Goal: Task Accomplishment & Management: Use online tool/utility

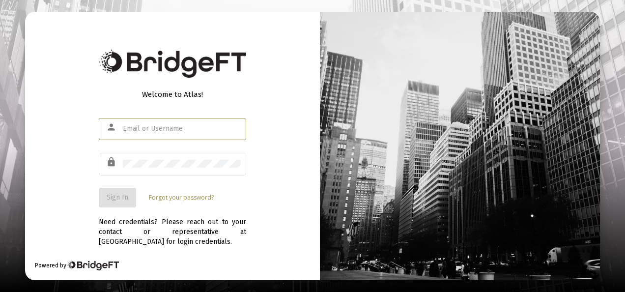
click at [145, 131] on input "text" at bounding box center [182, 129] width 118 height 8
type input "[EMAIL_ADDRESS][DOMAIN_NAME]"
click at [122, 159] on div "lock" at bounding box center [113, 162] width 19 height 17
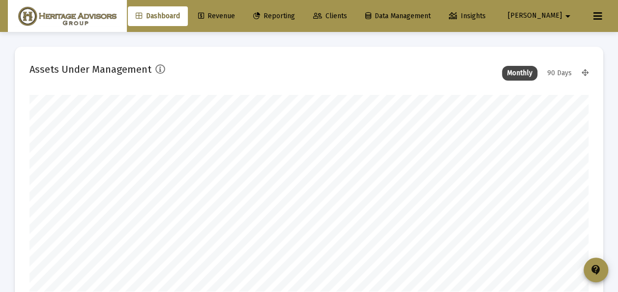
scroll to position [197, 558]
type input "[DATE]"
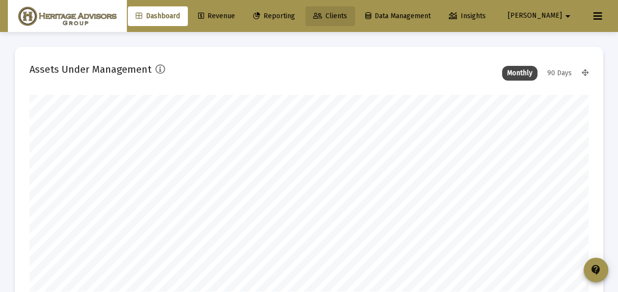
click at [347, 13] on span "Clients" at bounding box center [330, 16] width 34 height 8
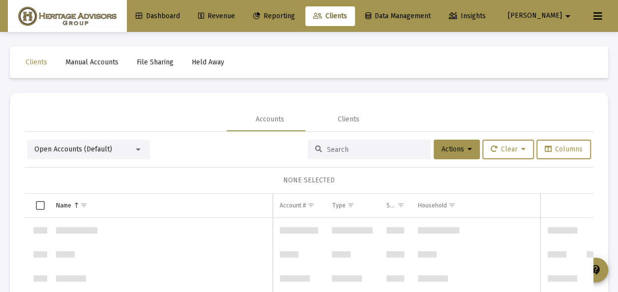
scroll to position [2358, 0]
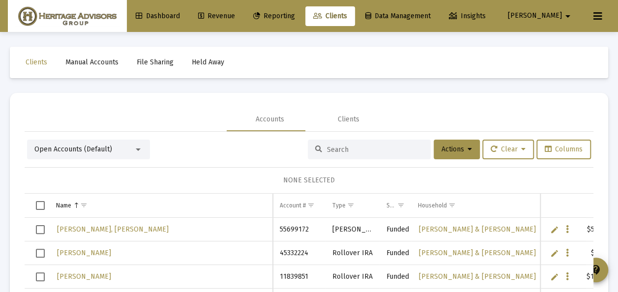
click at [138, 144] on mat-select "Open Accounts (Default)" at bounding box center [88, 149] width 108 height 10
click at [138, 149] on div at bounding box center [138, 149] width 5 height 2
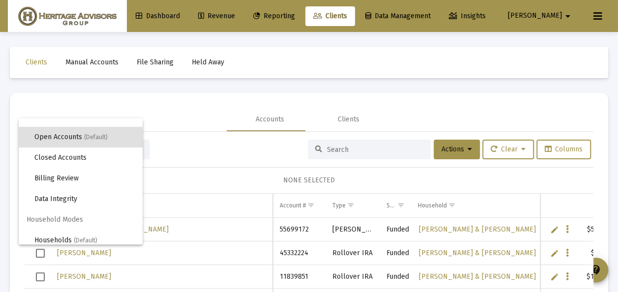
scroll to position [19, 0]
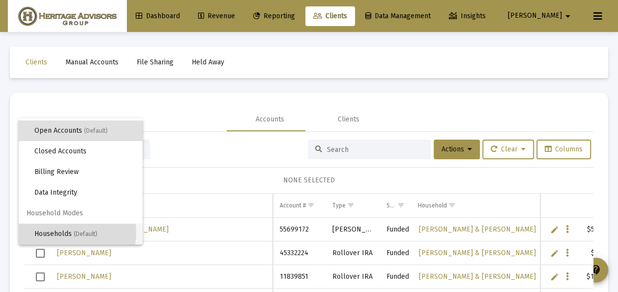
click at [63, 232] on span "Households (Default)" at bounding box center [84, 234] width 100 height 21
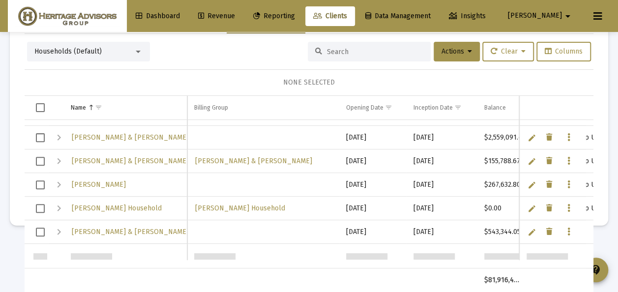
scroll to position [0, 0]
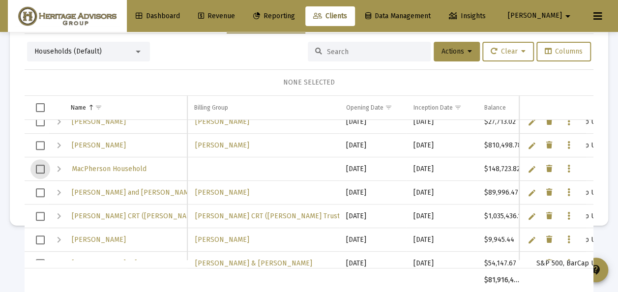
click at [39, 165] on span "Select row" at bounding box center [40, 169] width 9 height 9
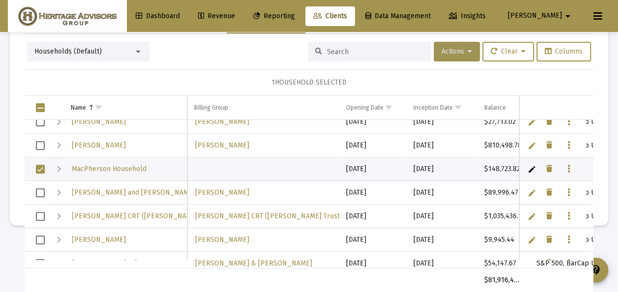
click at [444, 51] on span "Actions" at bounding box center [456, 51] width 30 height 8
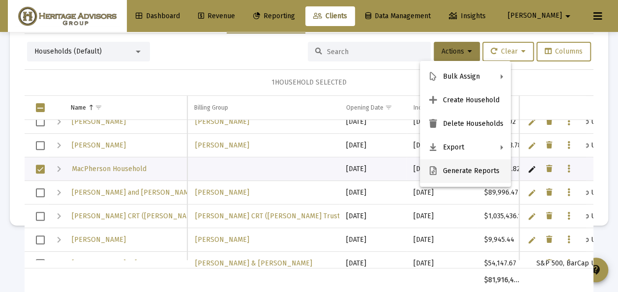
click at [448, 171] on button "Generate Reports" at bounding box center [465, 171] width 91 height 24
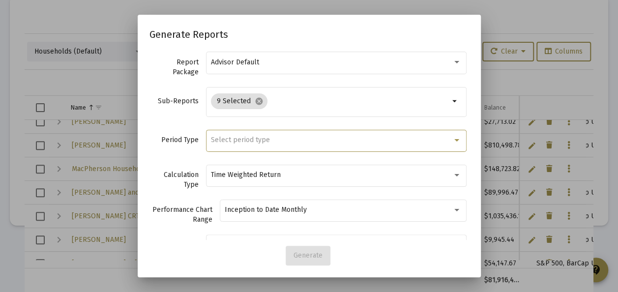
click at [258, 137] on span "Select period type" at bounding box center [240, 140] width 59 height 8
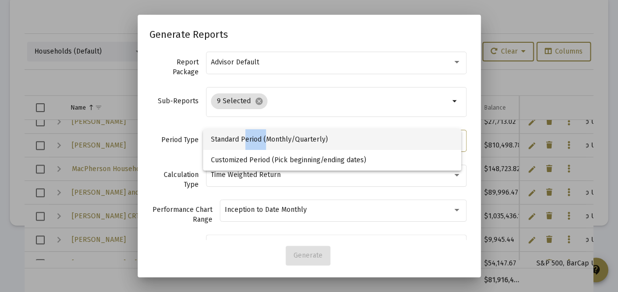
click at [258, 137] on span "Standard Period (Monthly/Quarterly)" at bounding box center [332, 139] width 243 height 21
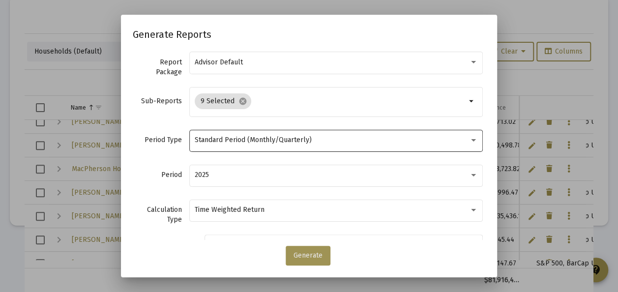
click at [309, 254] on span "Generate" at bounding box center [307, 255] width 29 height 8
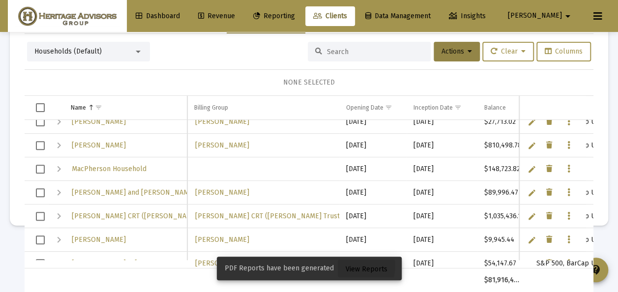
click at [352, 265] on span "View Reports" at bounding box center [366, 269] width 42 height 8
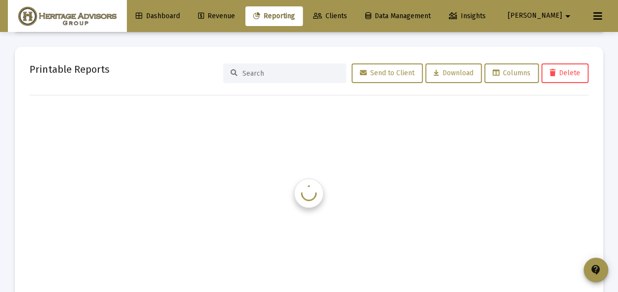
scroll to position [32, 0]
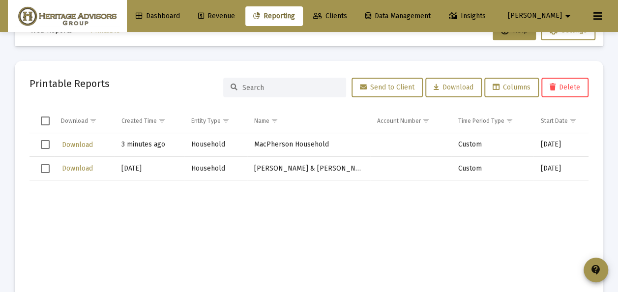
click at [45, 166] on span "Select row" at bounding box center [45, 168] width 9 height 9
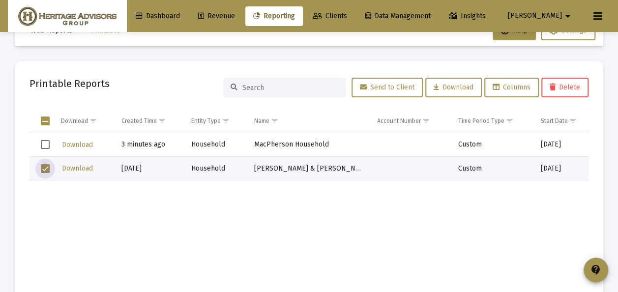
click at [559, 84] on span "Delete" at bounding box center [564, 87] width 30 height 8
